Goal: Information Seeking & Learning: Learn about a topic

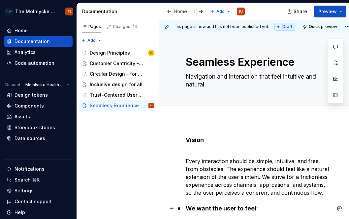
scroll to position [0, 132]
click at [86, 208] on div "Pages Changes 14 Add Accessibility guide for tree Page tree. Navigate the tree …" at bounding box center [117, 120] width 82 height 200
click at [106, 53] on div "Design Principles" at bounding box center [110, 53] width 40 height 7
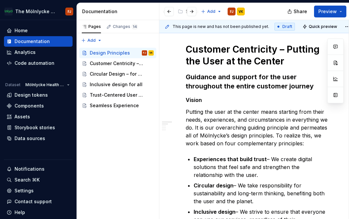
scroll to position [132, 0]
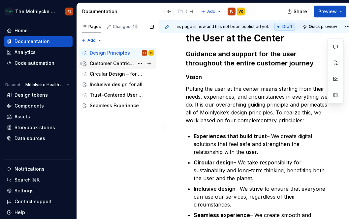
click at [107, 66] on div "Customer Centricity – Putting the User at the Center" at bounding box center [112, 63] width 44 height 7
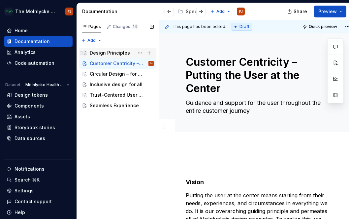
click at [121, 51] on div "Design Principles" at bounding box center [110, 53] width 40 height 7
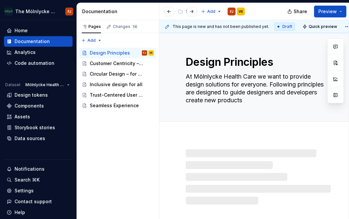
type textarea "*"
